Goal: Task Accomplishment & Management: Use online tool/utility

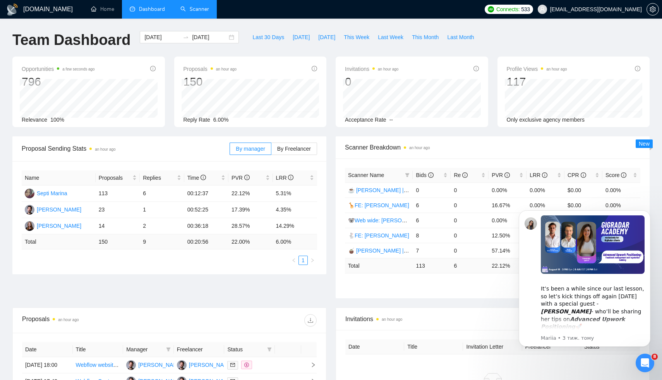
click at [187, 12] on link "Scanner" at bounding box center [194, 9] width 29 height 7
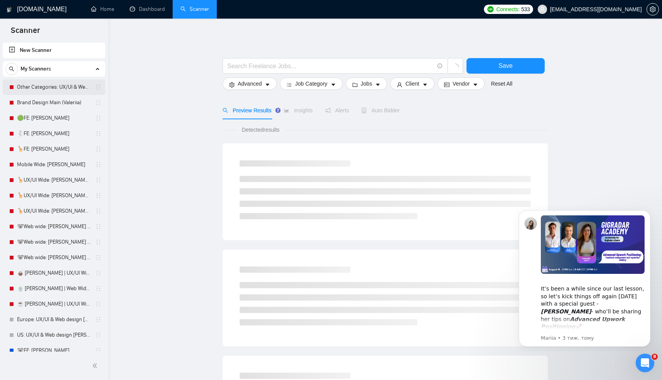
click at [51, 89] on link "Other Categories: UX/UI & Web design Vlad" at bounding box center [54, 86] width 74 height 15
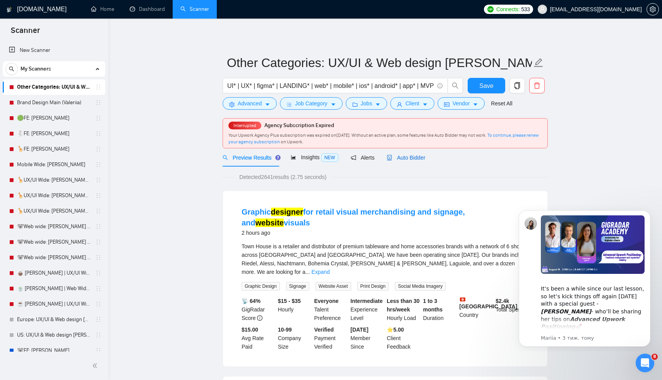
click at [415, 156] on span "Auto Bidder" at bounding box center [406, 157] width 38 height 6
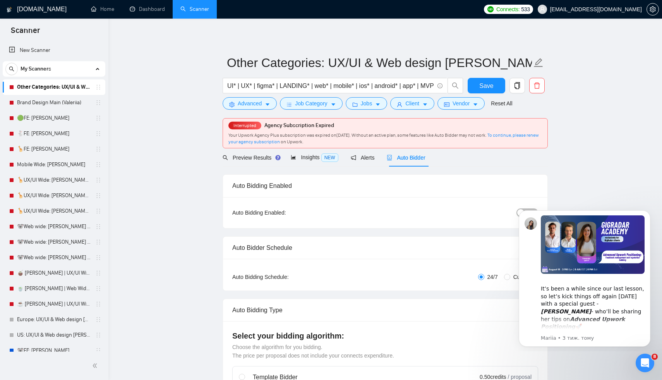
radio input "false"
radio input "true"
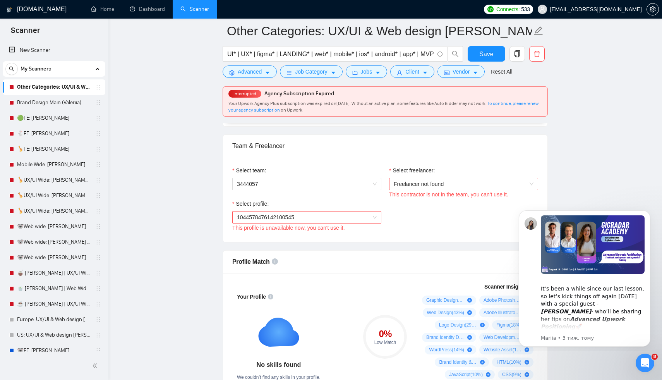
scroll to position [475, 0]
click at [420, 180] on span "Freelancer not found" at bounding box center [464, 184] width 140 height 12
click at [292, 217] on span "1044578476142100545" at bounding box center [265, 217] width 57 height 6
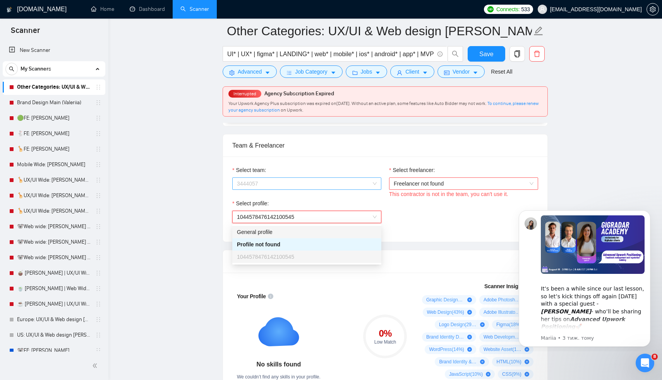
click at [264, 180] on span "3444057" at bounding box center [307, 184] width 140 height 12
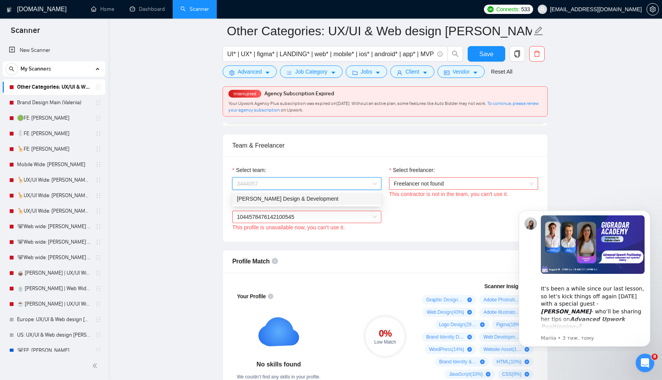
click at [273, 200] on div "Devera Design & Development" at bounding box center [307, 198] width 140 height 9
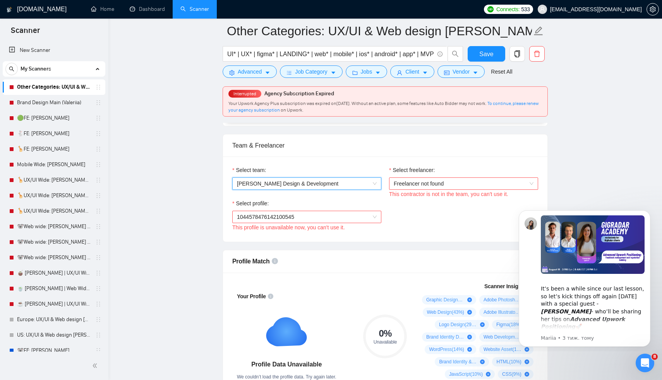
click at [412, 181] on span "Freelancer not found" at bounding box center [464, 184] width 140 height 12
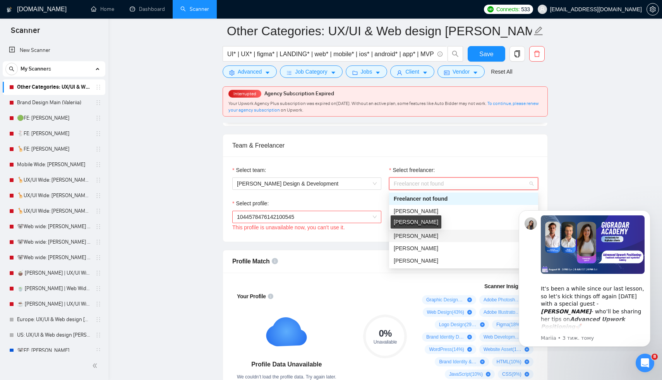
click at [407, 238] on span "Valeriia Konstantinova" at bounding box center [416, 236] width 45 height 6
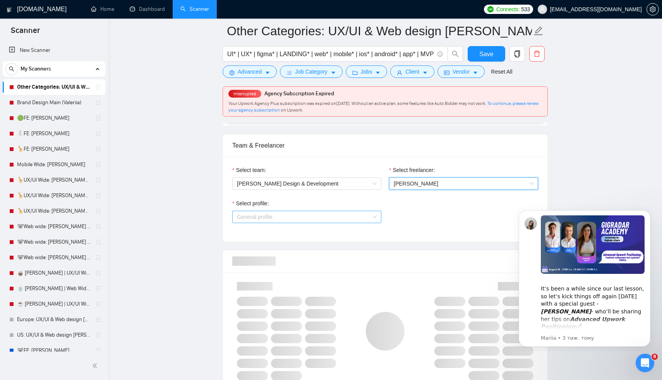
click at [312, 217] on span "General profile" at bounding box center [307, 217] width 140 height 12
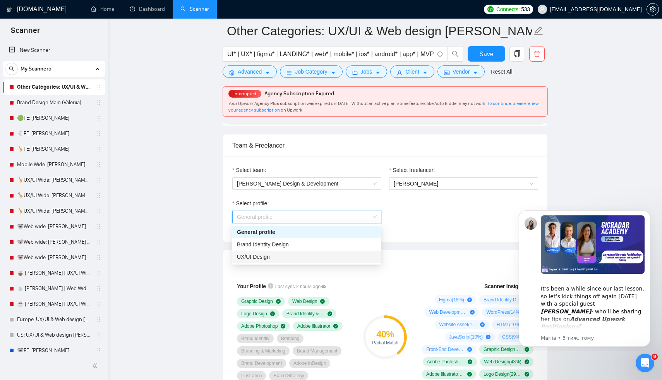
click at [265, 255] on span "UX/UI Design" at bounding box center [253, 256] width 33 height 6
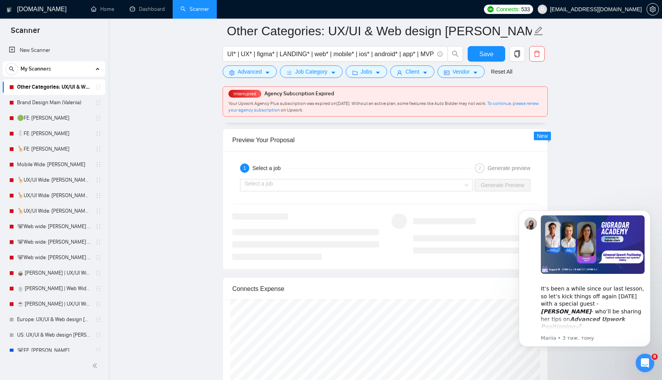
scroll to position [1583, 0]
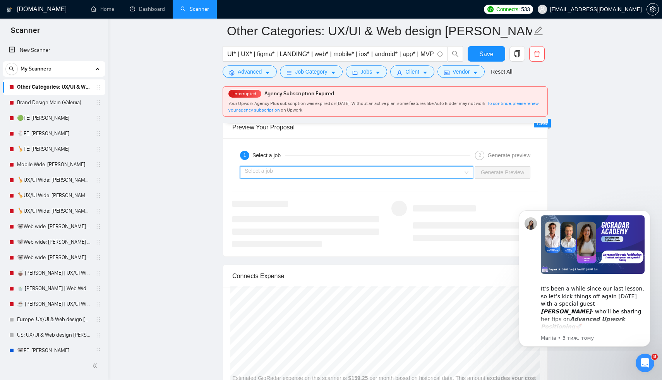
click at [306, 170] on input "search" at bounding box center [354, 172] width 218 height 12
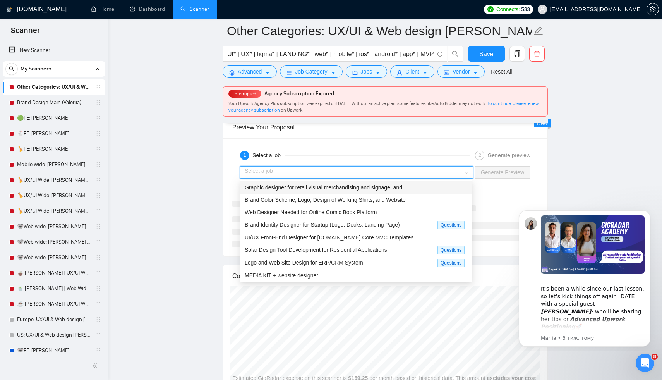
click at [308, 190] on span "Graphic designer for retail visual merchandising and signage, and ..." at bounding box center [327, 187] width 164 height 6
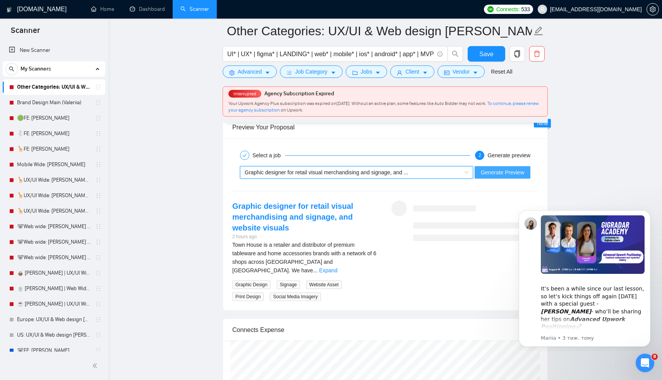
click at [500, 173] on span "Generate Preview" at bounding box center [502, 172] width 43 height 9
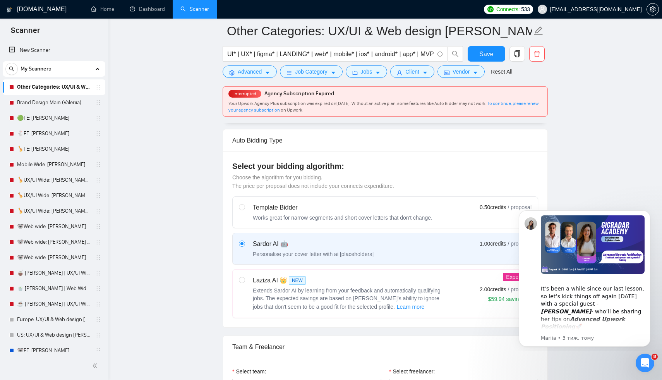
scroll to position [0, 0]
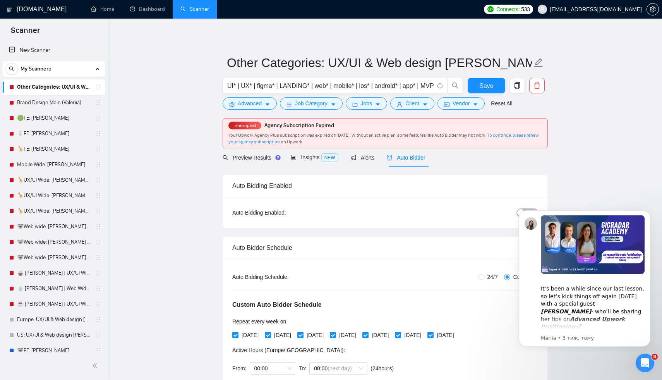
click at [516, 212] on body "​It’s been a while since our last lesson, so let’s kick things off again next M…" at bounding box center [584, 277] width 149 height 142
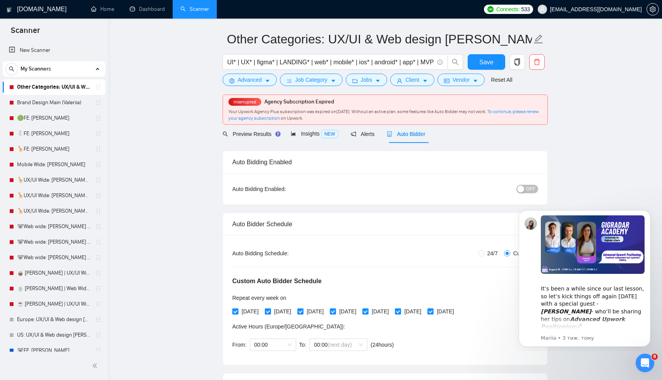
scroll to position [32, 0]
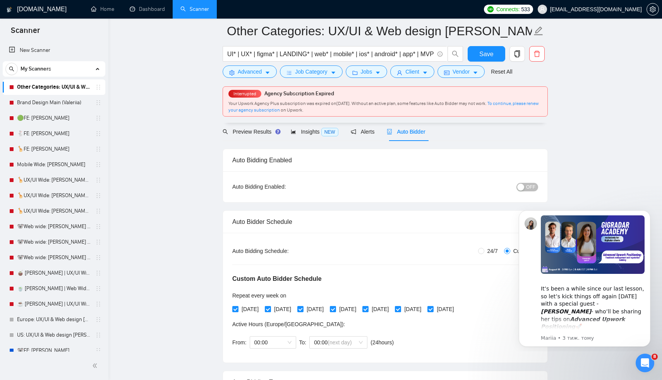
click at [526, 187] on button "OFF" at bounding box center [527, 187] width 22 height 9
click at [488, 52] on span "Save" at bounding box center [486, 54] width 14 height 10
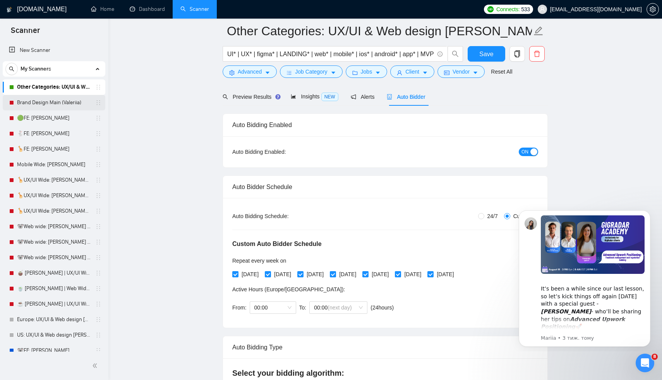
click at [50, 101] on link "Brand Design Main (Valeriia)" at bounding box center [54, 102] width 74 height 15
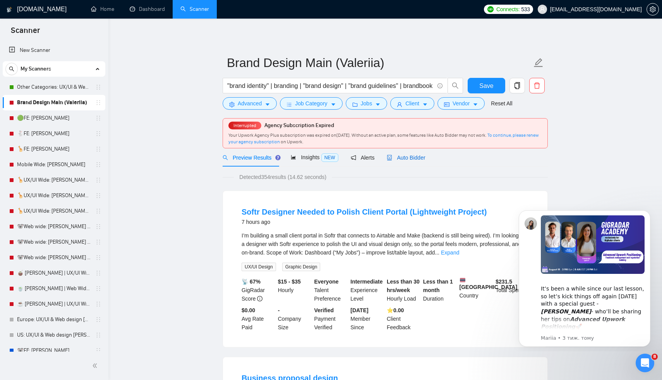
click at [396, 158] on span "Auto Bidder" at bounding box center [406, 157] width 38 height 6
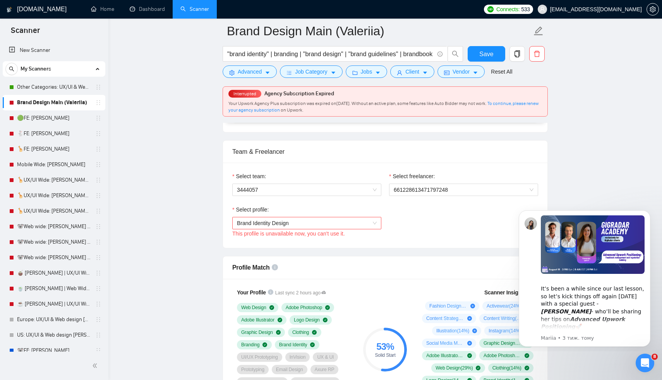
scroll to position [372, 0]
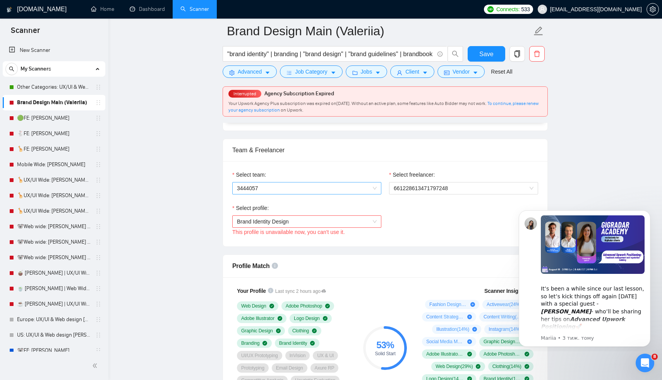
click at [293, 187] on span "3444057" at bounding box center [307, 188] width 140 height 12
click at [276, 202] on div "Devera Design & Development" at bounding box center [307, 203] width 140 height 9
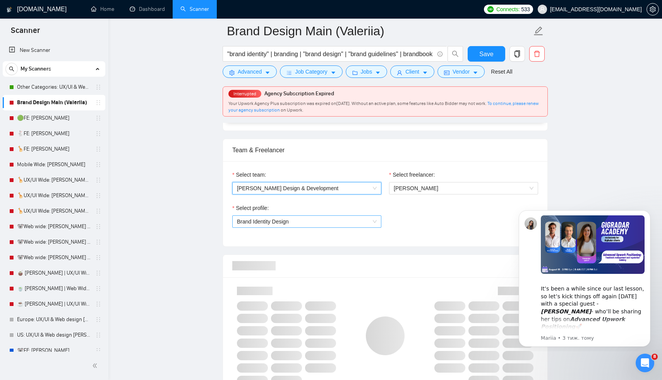
click at [296, 223] on span "Brand Identity Design" at bounding box center [307, 222] width 140 height 12
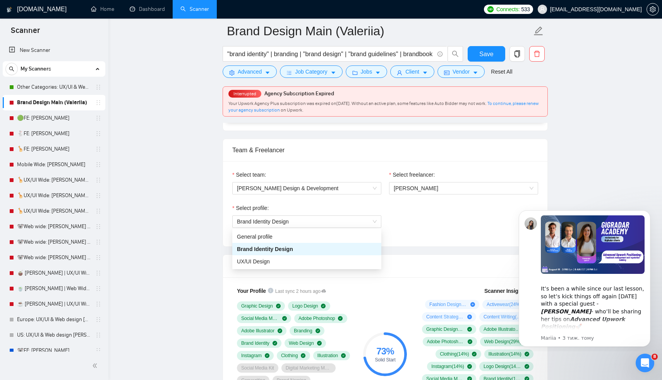
click at [337, 144] on div "Team & Freelancer" at bounding box center [385, 150] width 306 height 22
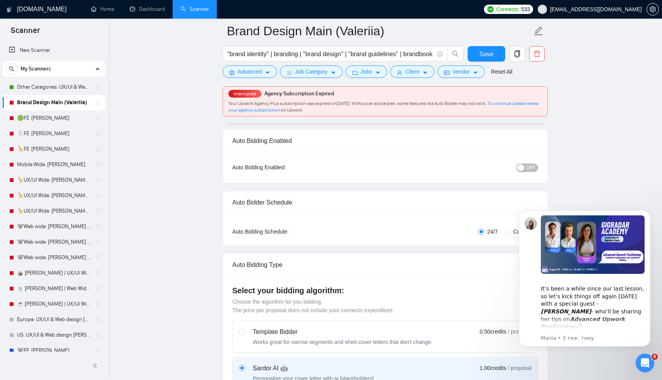
scroll to position [0, 0]
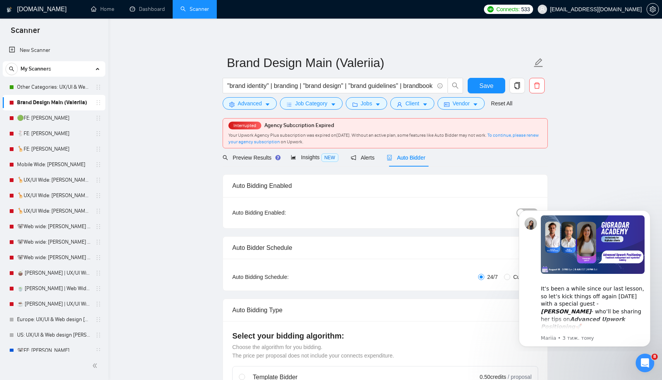
click at [515, 212] on body "​It’s been a while since our last lesson, so let’s kick things off again next M…" at bounding box center [584, 277] width 149 height 142
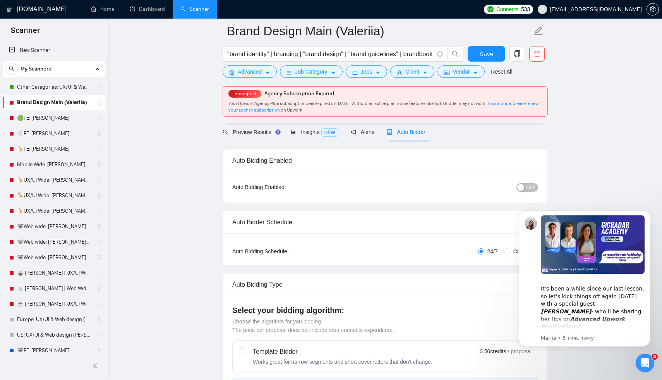
scroll to position [38, 0]
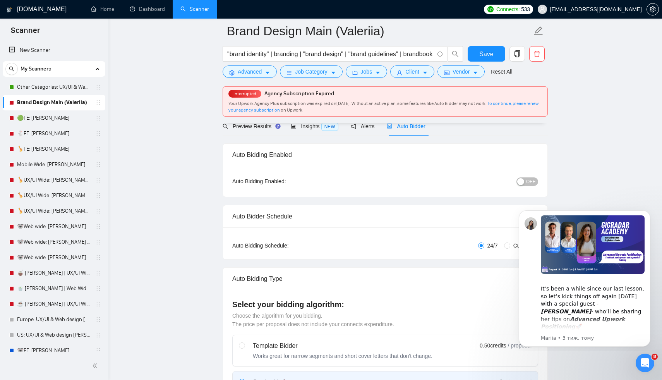
click at [524, 181] on div "button" at bounding box center [520, 181] width 7 height 7
click at [477, 56] on button "Save" at bounding box center [487, 53] width 38 height 15
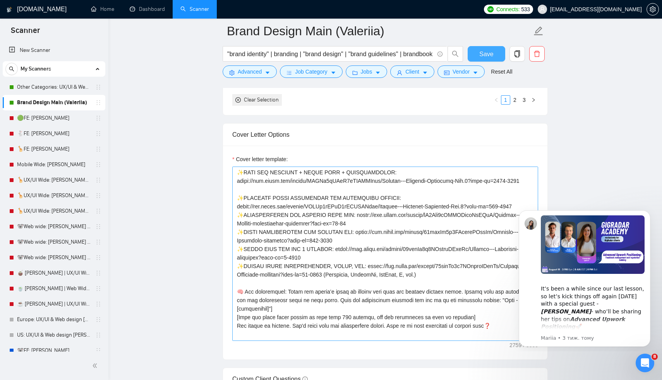
scroll to position [0, 0]
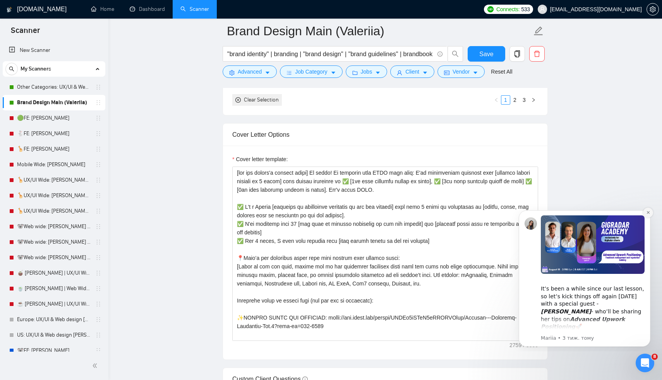
click at [646, 213] on icon "Dismiss notification" at bounding box center [648, 212] width 4 height 4
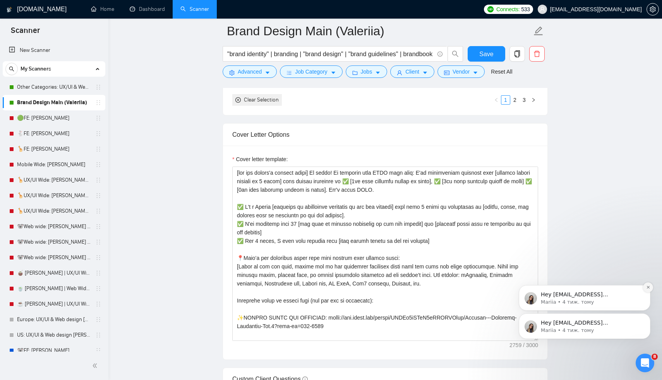
click at [648, 288] on icon "Dismiss notification" at bounding box center [648, 287] width 4 height 4
click at [649, 317] on icon "Dismiss notification" at bounding box center [648, 315] width 4 height 4
